Goal: Complete application form

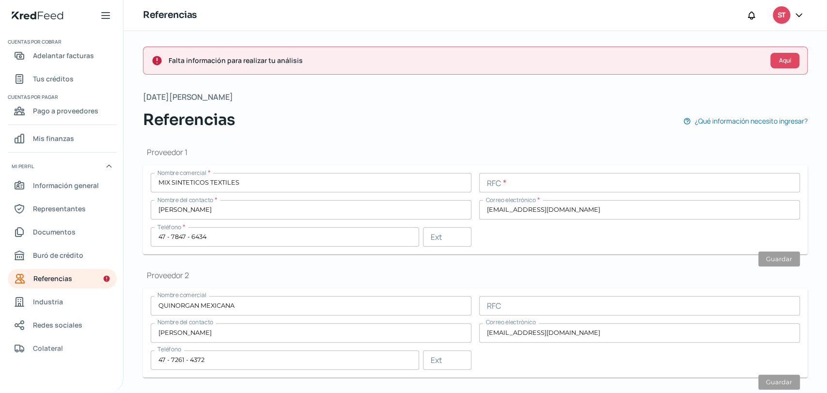
click at [507, 179] on input "text" at bounding box center [639, 182] width 321 height 19
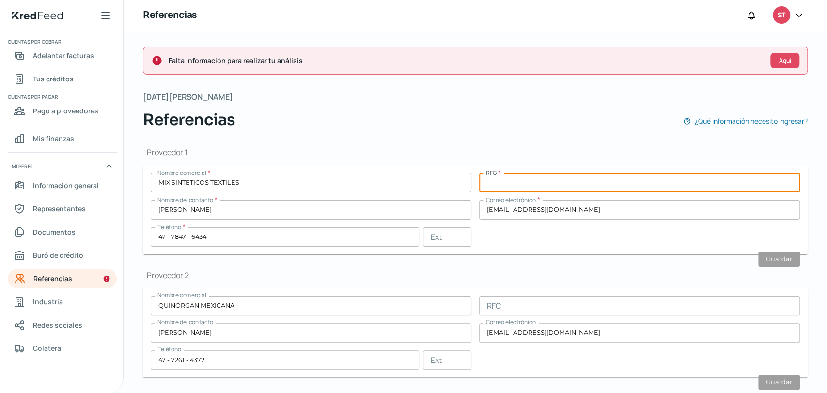
paste input "MST1705115FA"
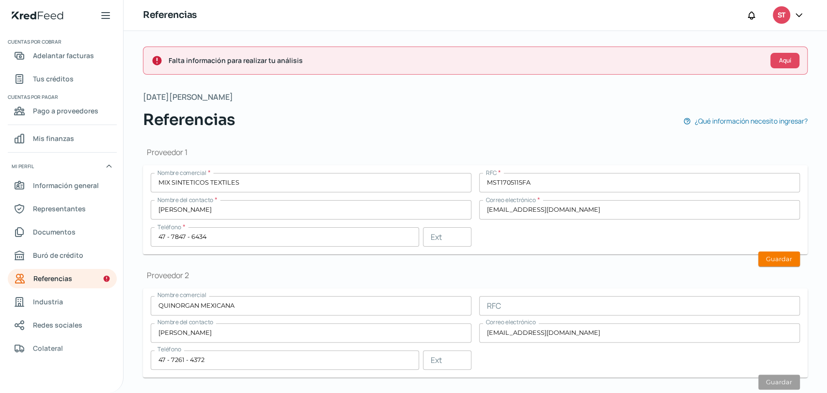
click at [329, 133] on div "Proveedor 1 Nombre comercial * MIX SINTETICOS TEXTILES RFC * MST1705115FA Nombr…" at bounding box center [475, 389] width 665 height 516
click at [539, 177] on input "MST1705115FA" at bounding box center [639, 182] width 321 height 19
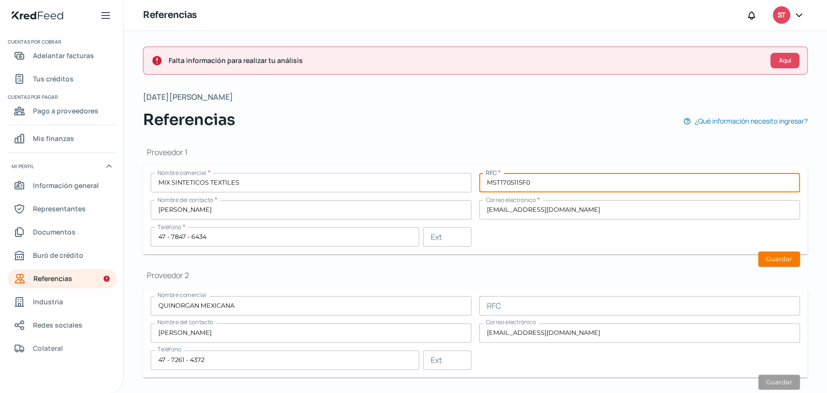
type input "MST1705115F0"
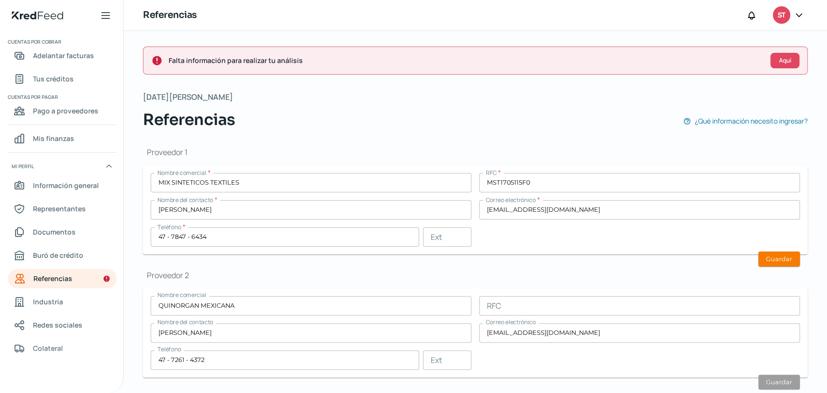
click at [547, 144] on div "Proveedor 1 Nombre comercial * MIX SINTETICOS TEXTILES RFC * MST1705115F0 Nombr…" at bounding box center [475, 389] width 665 height 516
click at [762, 256] on button "Guardar" at bounding box center [780, 259] width 42 height 15
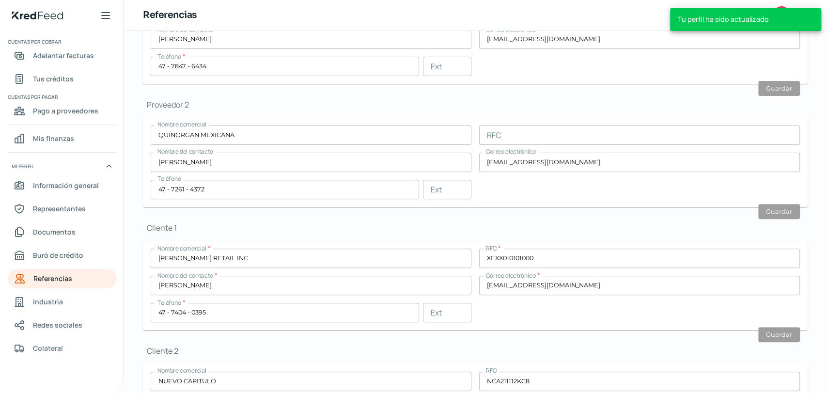
scroll to position [107, 0]
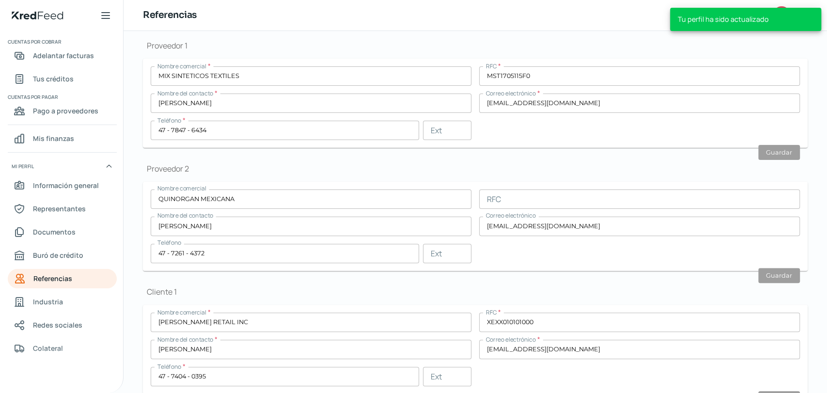
click at [48, 312] on nav "Inicio Cuentas por cobrar Adelantar facturas Tus créditos Cuentas por pagar Pag…" at bounding box center [61, 206] width 123 height 350
click at [48, 303] on span "Industria" at bounding box center [48, 302] width 30 height 12
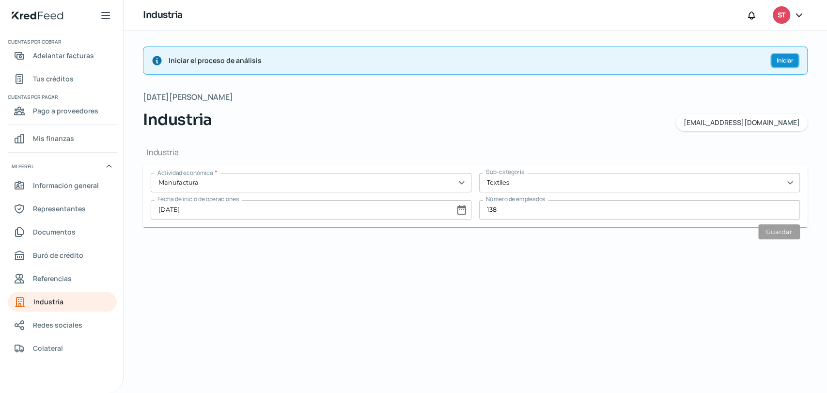
click at [783, 63] on span "Iniciar" at bounding box center [785, 61] width 17 height 6
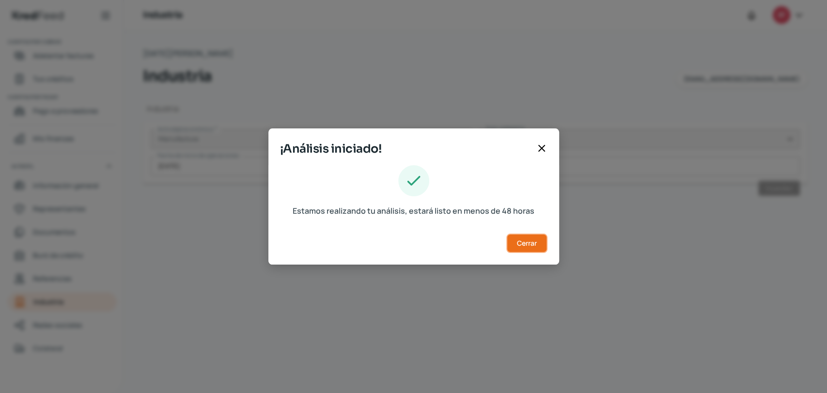
click at [529, 240] on span "Cerrar" at bounding box center [527, 243] width 20 height 7
